Goal: Task Accomplishment & Management: Complete application form

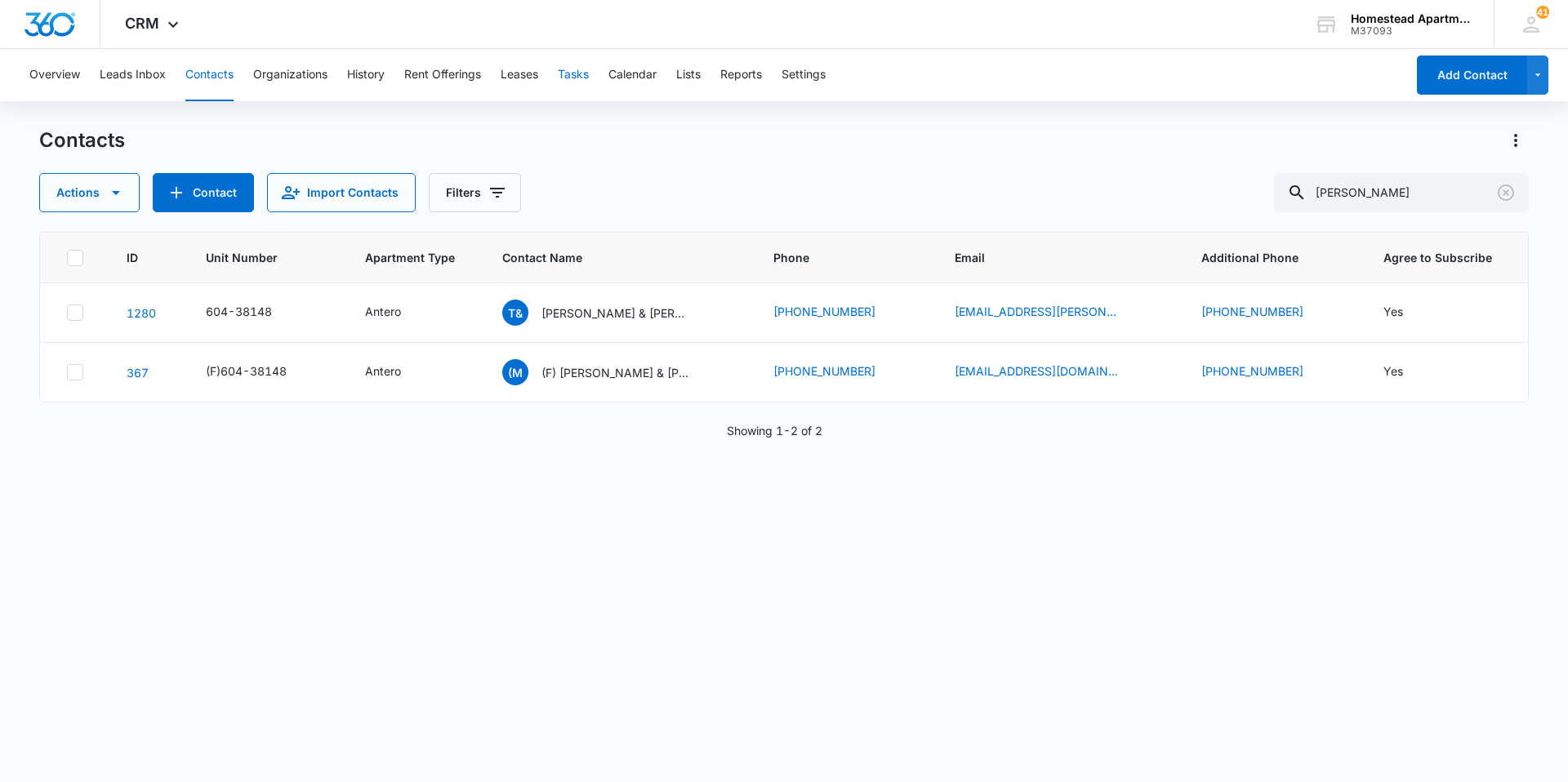
click at [582, 75] on button "Tasks" at bounding box center [573, 75] width 31 height 52
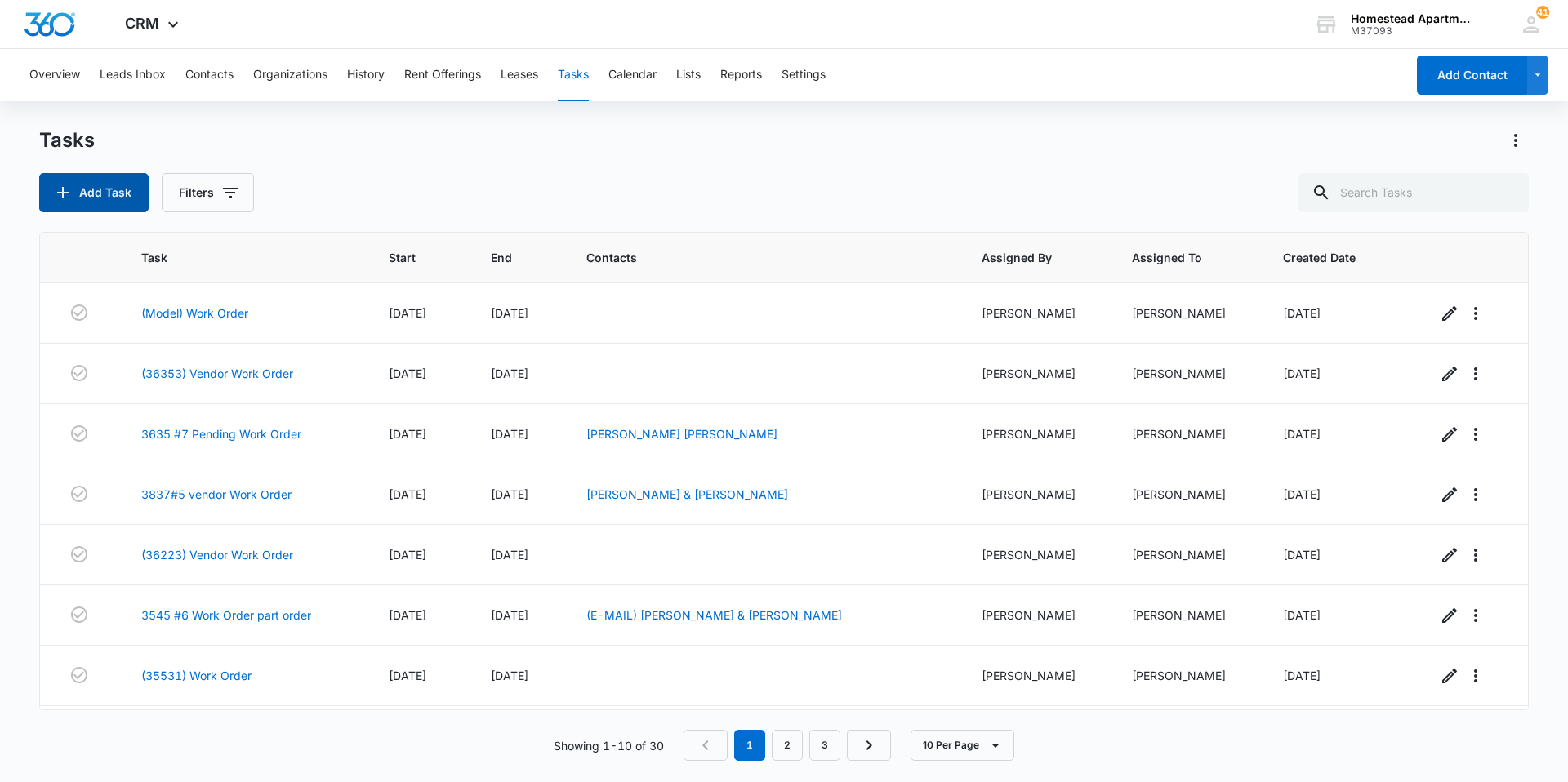
click at [84, 188] on button "Add Task" at bounding box center [94, 192] width 109 height 39
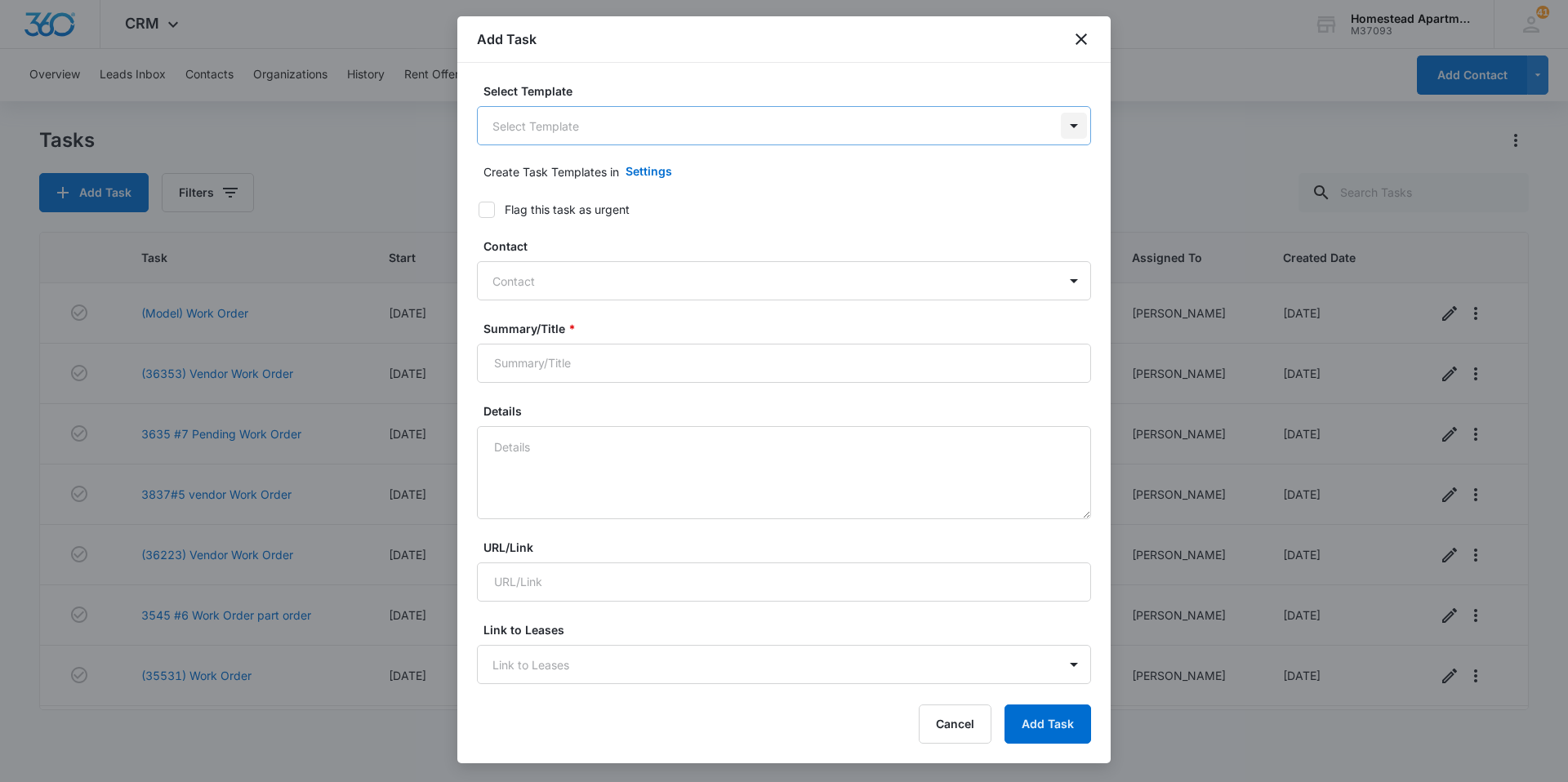
click at [1062, 129] on body "CRM Apps Reputation Websites Forms CRM Email Social Content Ads Intelligence Fi…" at bounding box center [784, 391] width 1568 height 782
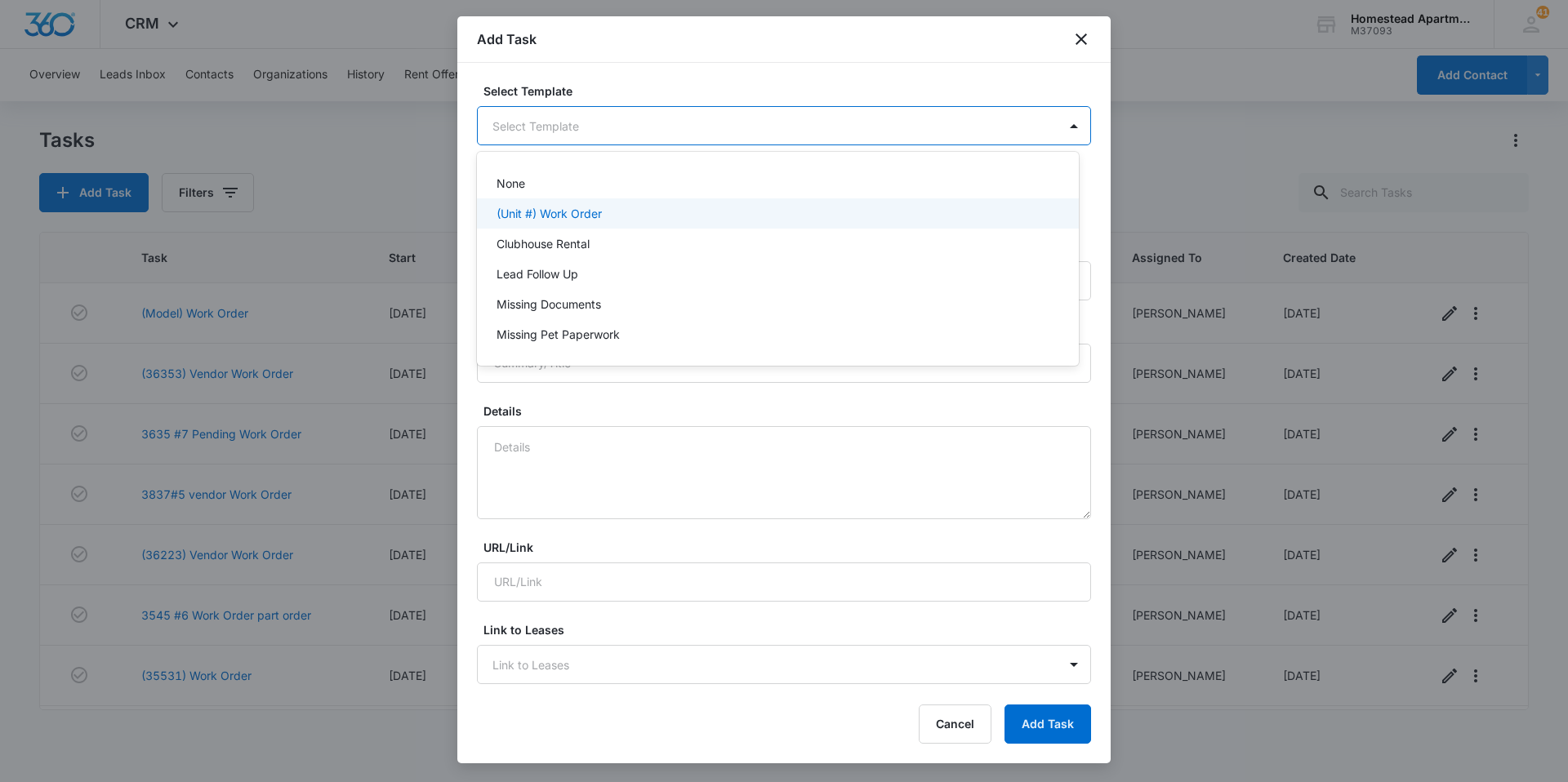
click at [577, 208] on p "(Unit #) Work Order" at bounding box center [549, 214] width 106 height 17
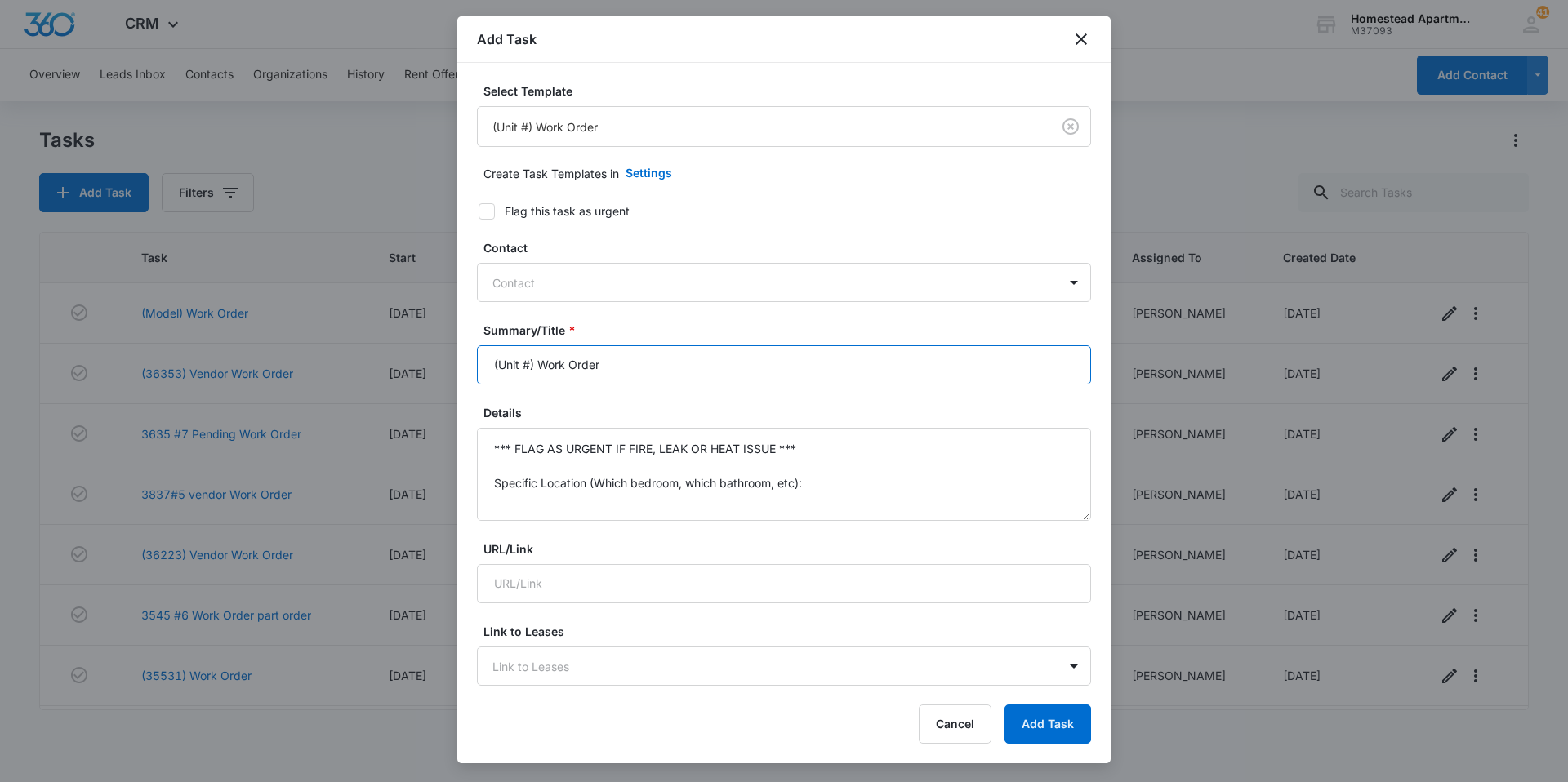
click at [532, 367] on input "(Unit #) Work Order" at bounding box center [784, 365] width 614 height 39
type input "(3633 #8) Work Order"
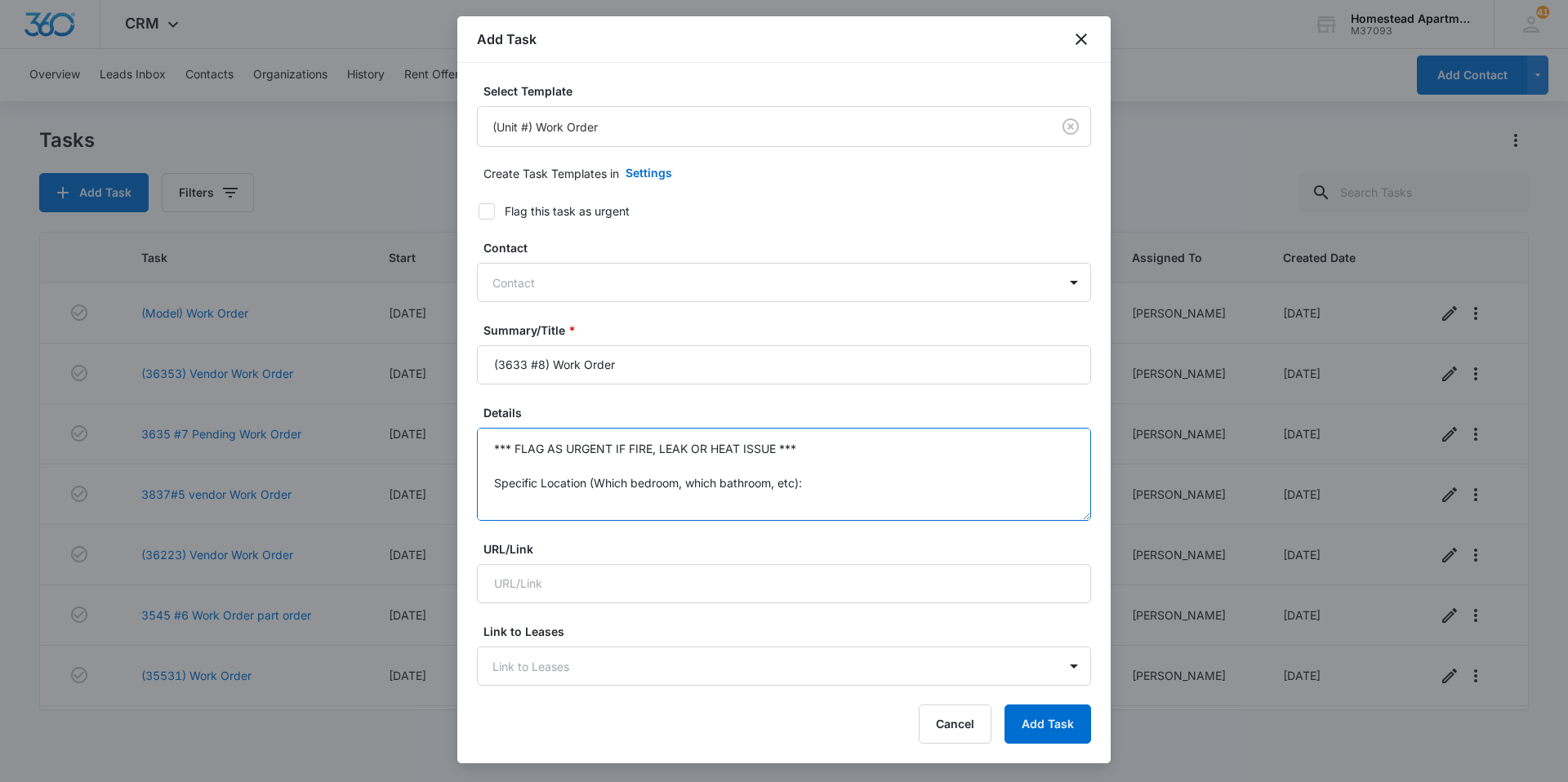
click at [818, 482] on textarea "*** FLAG AS URGENT IF FIRE, LEAK OR HEAT ISSUE *** Specific Location (Which bed…" at bounding box center [784, 474] width 614 height 93
click at [830, 451] on textarea "*** FLAG AS URGENT IF FIRE, LEAK OR HEAT ISSUE *** Specific Details:" at bounding box center [784, 474] width 614 height 93
type textarea "Move in checklist- Ice Specific Details:"
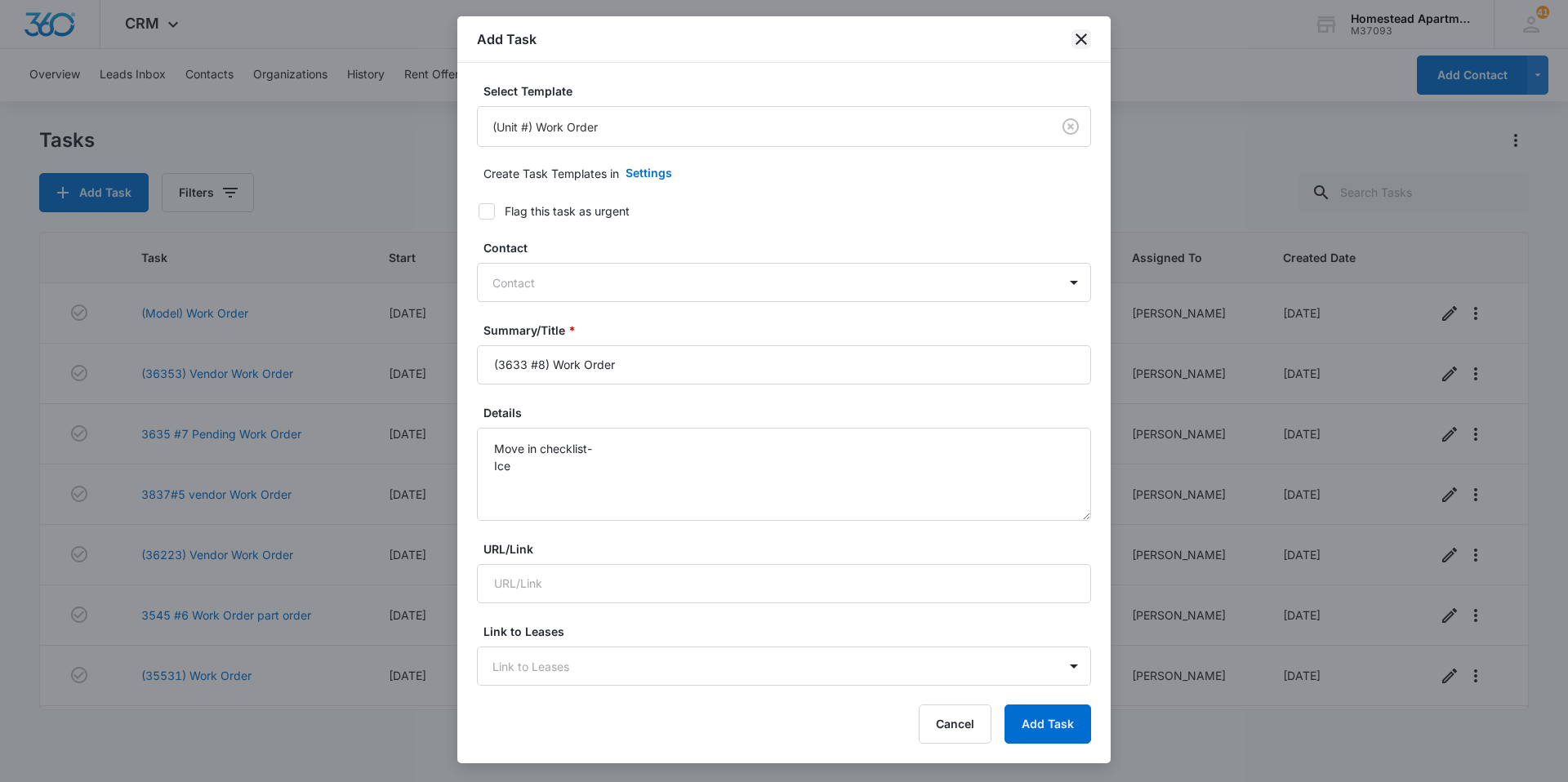
click at [1075, 39] on icon "close" at bounding box center [1081, 39] width 19 height 19
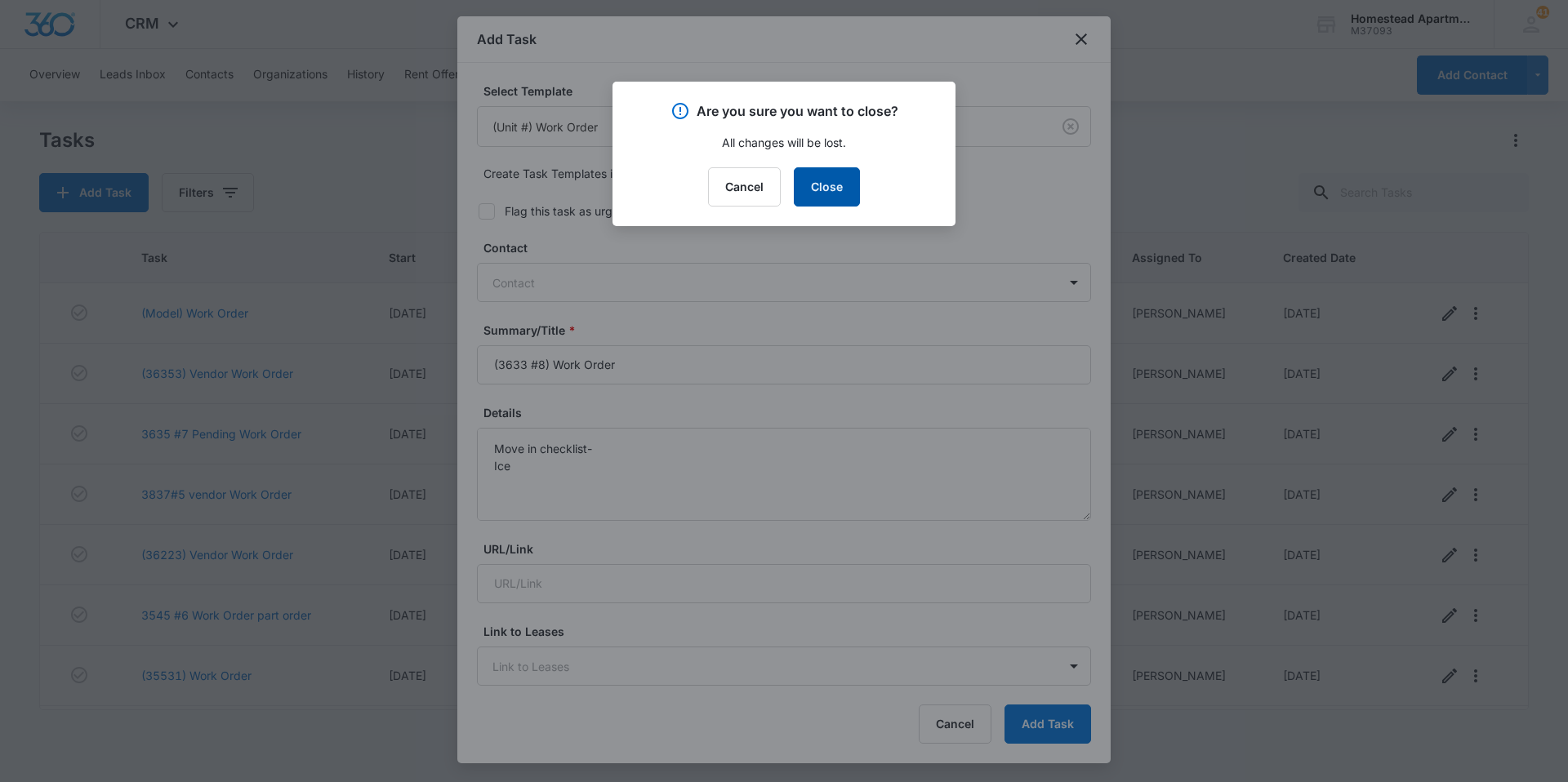
click at [813, 180] on button "Close" at bounding box center [826, 186] width 66 height 39
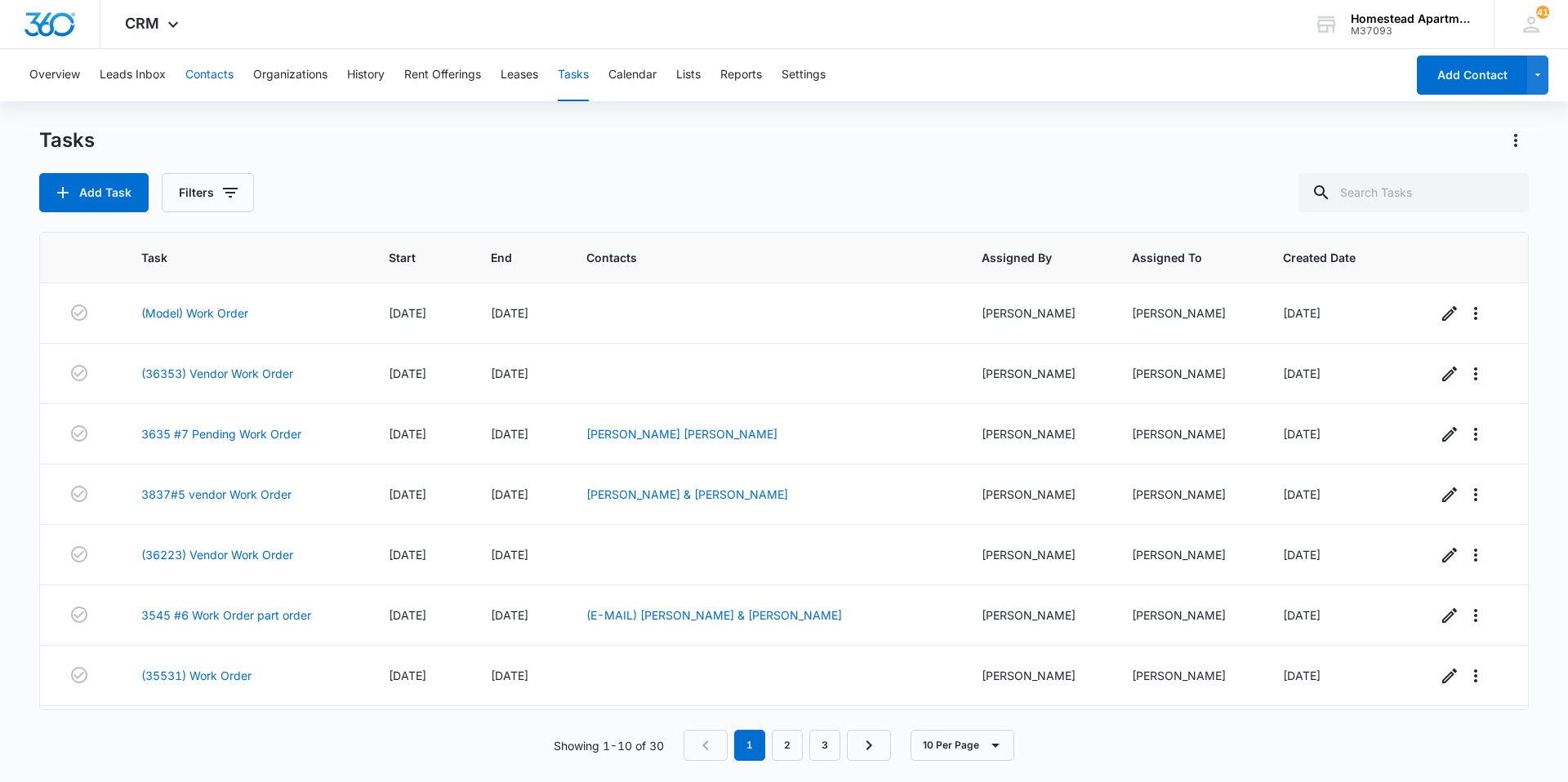
click at [221, 66] on button "Contacts" at bounding box center [209, 75] width 48 height 52
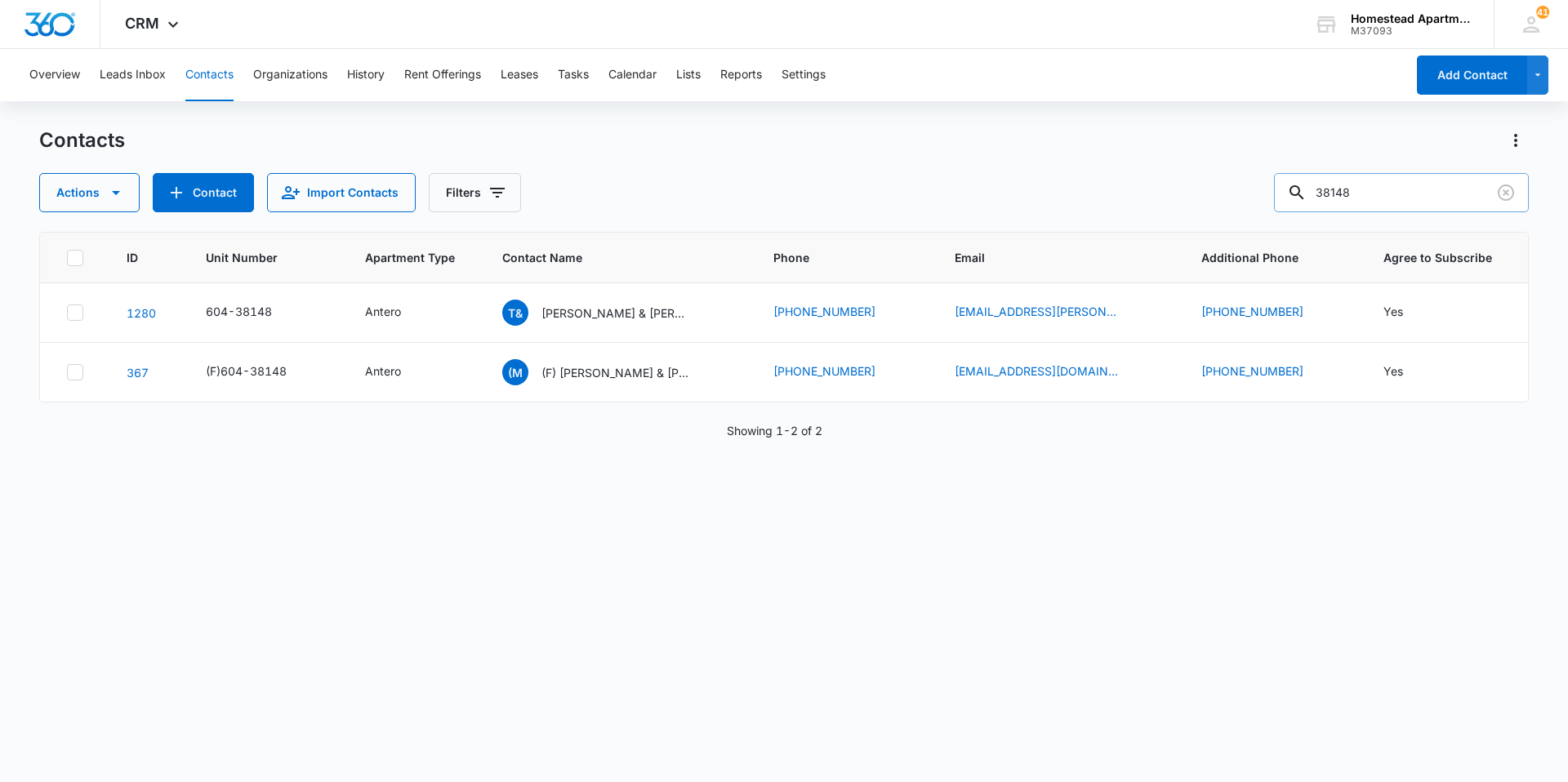
click at [1367, 192] on input "38148" at bounding box center [1400, 192] width 254 height 39
type input "3"
type input "36172"
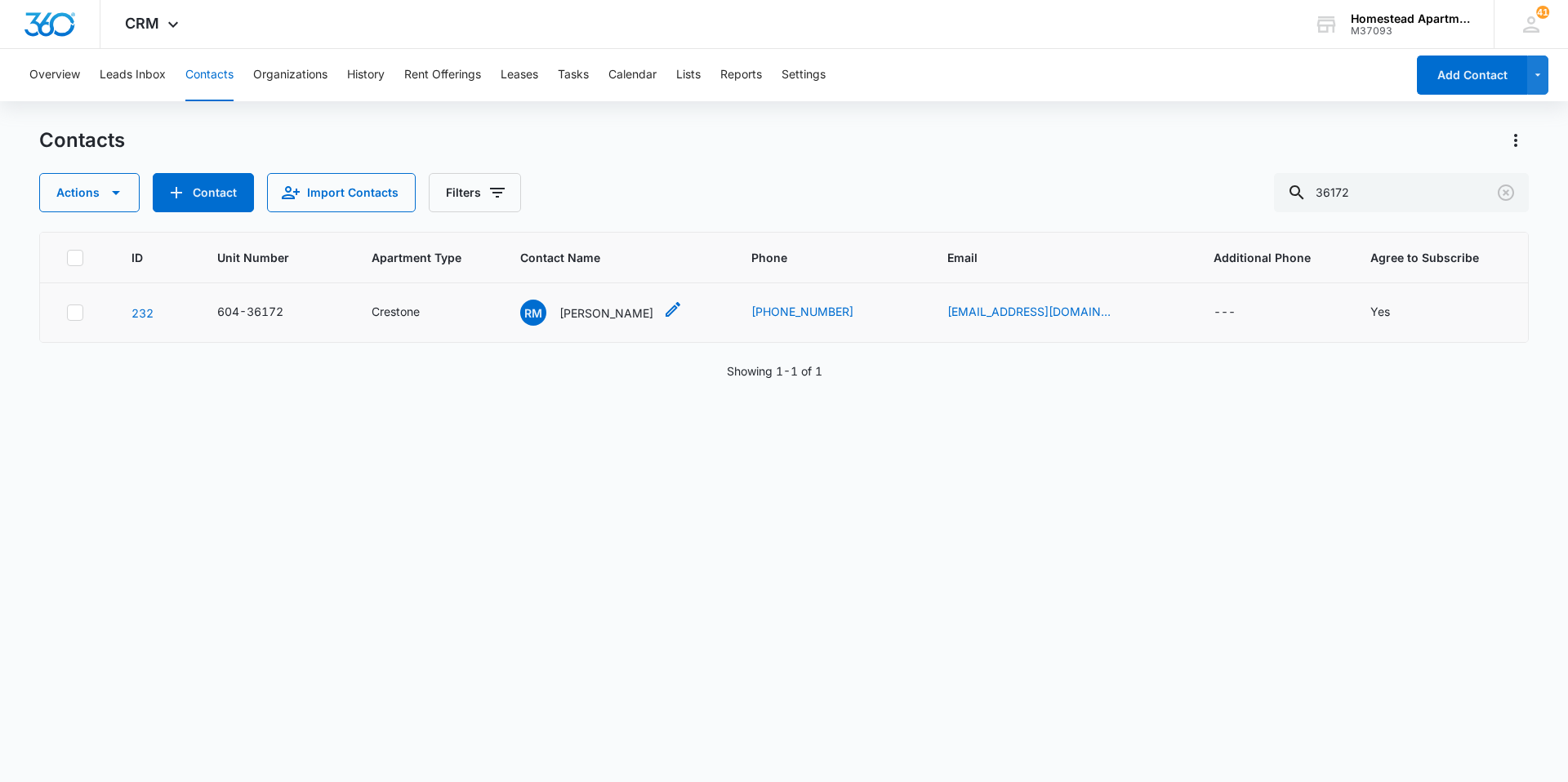
click at [653, 311] on p "[PERSON_NAME]" at bounding box center [606, 313] width 94 height 17
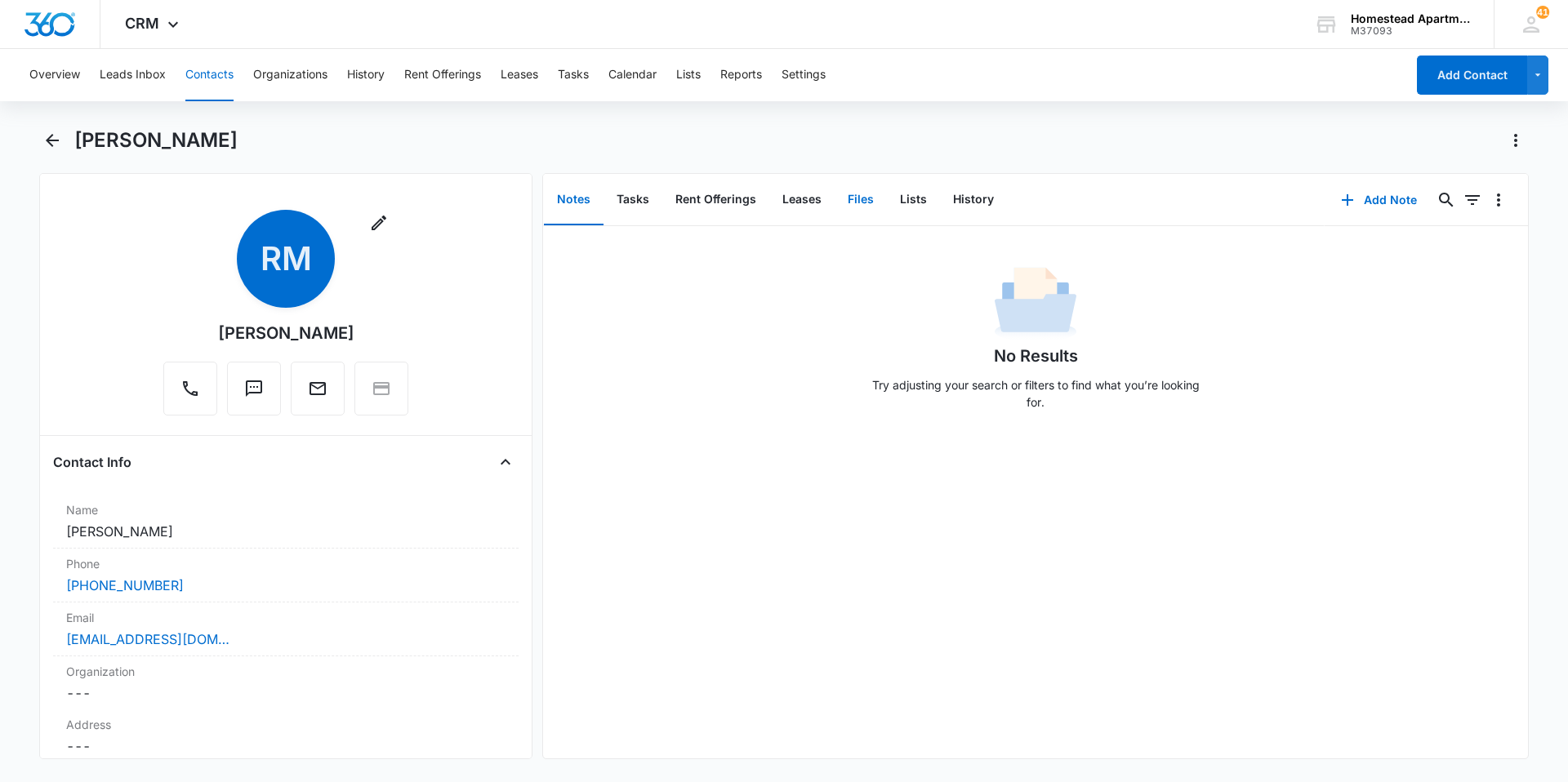
click at [855, 197] on button "Files" at bounding box center [861, 200] width 52 height 51
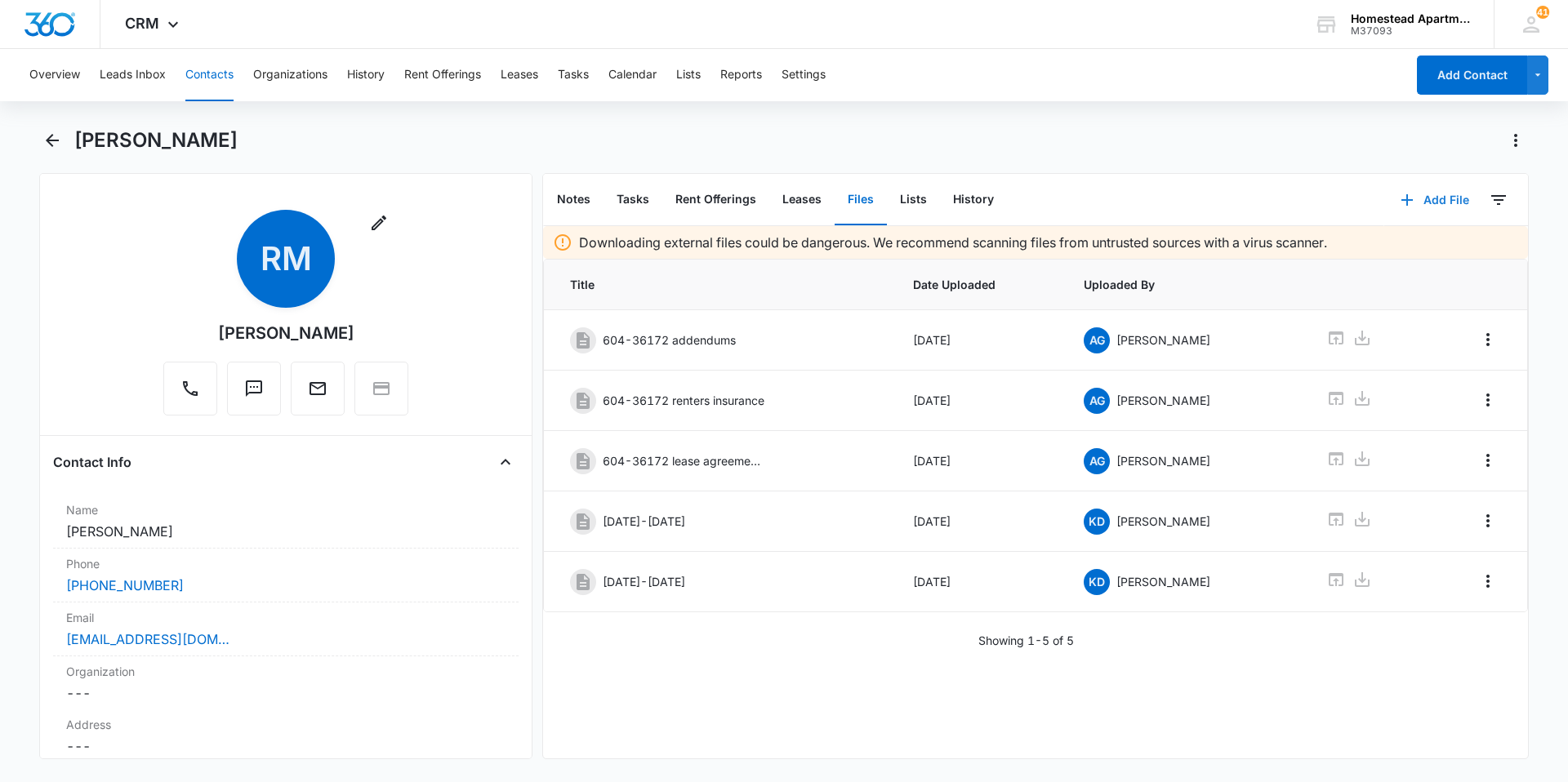
click at [1416, 200] on button "Add File" at bounding box center [1434, 200] width 101 height 39
click at [1398, 250] on div "Upload Files" at bounding box center [1413, 252] width 65 height 12
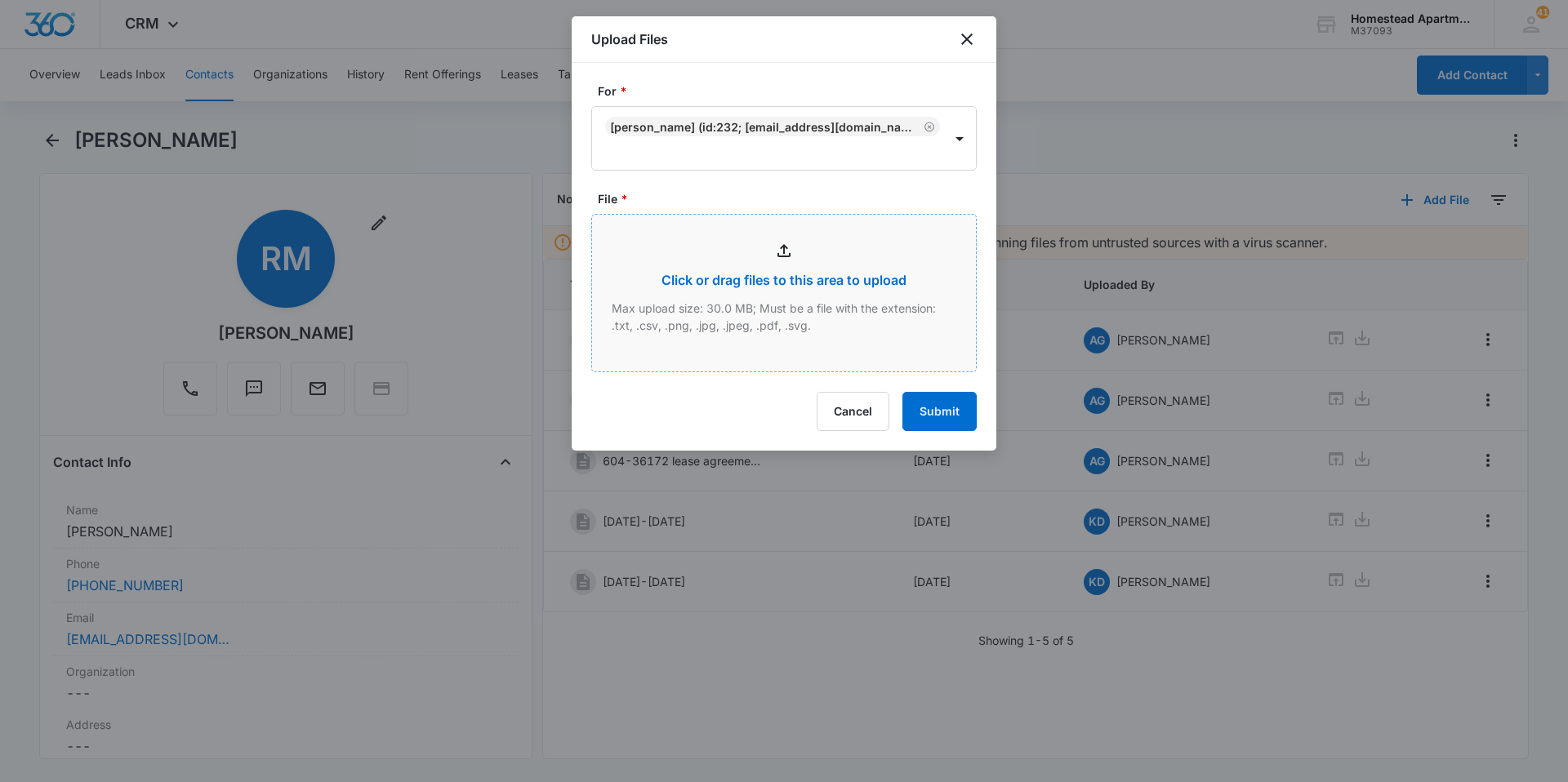
type input "C:\fakepath\3617 #2.pdf"
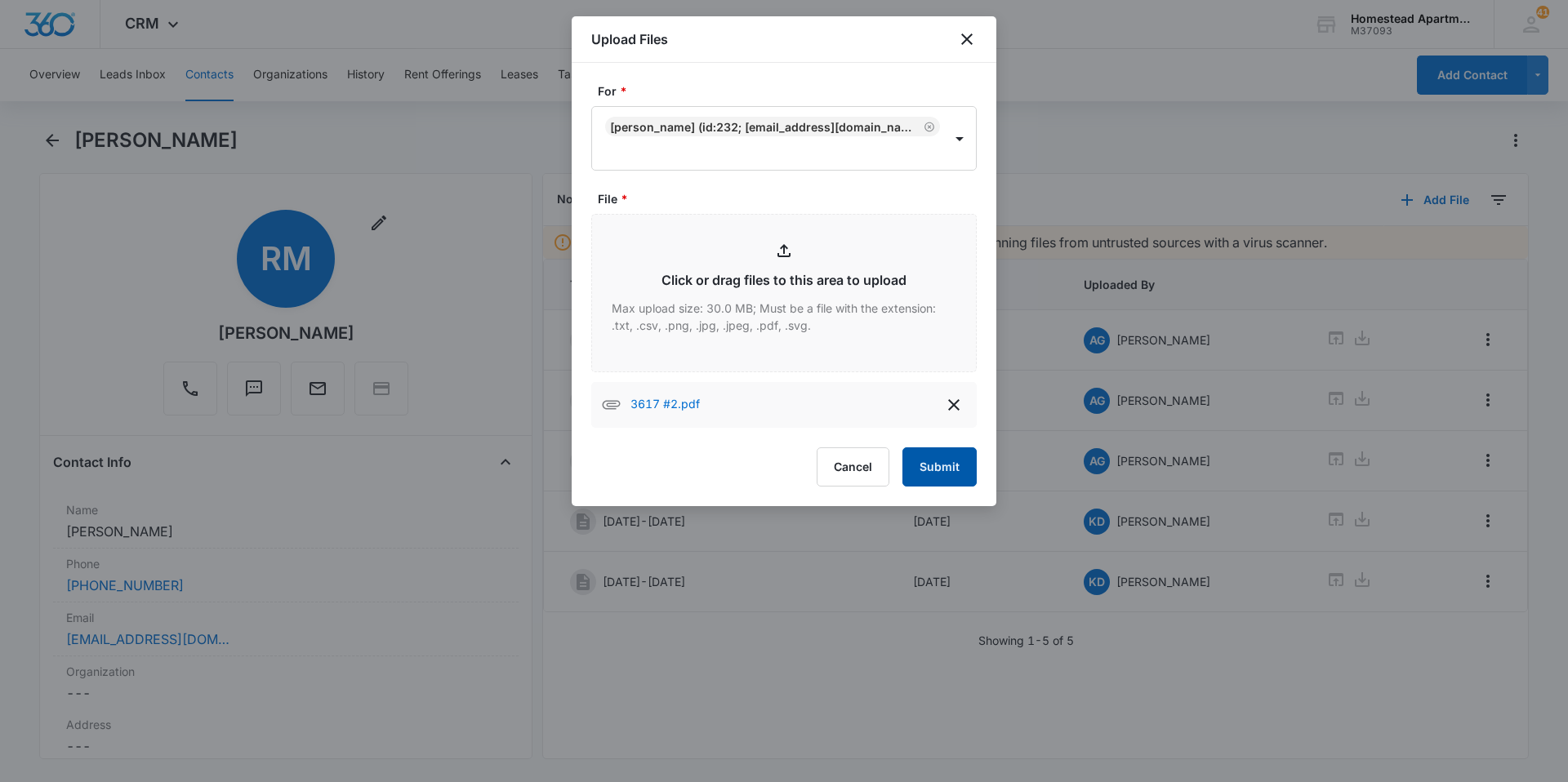
click at [944, 467] on button "Submit" at bounding box center [938, 466] width 74 height 39
